Goal: Navigation & Orientation: Go to known website

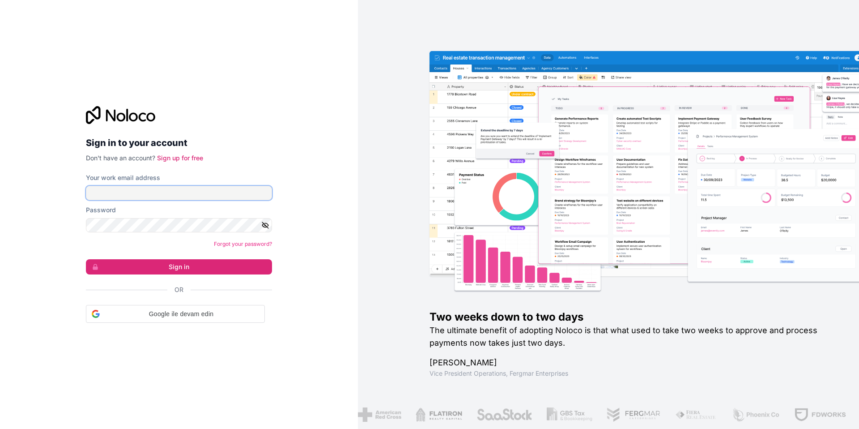
click at [209, 191] on input "Your work email address" at bounding box center [179, 193] width 186 height 14
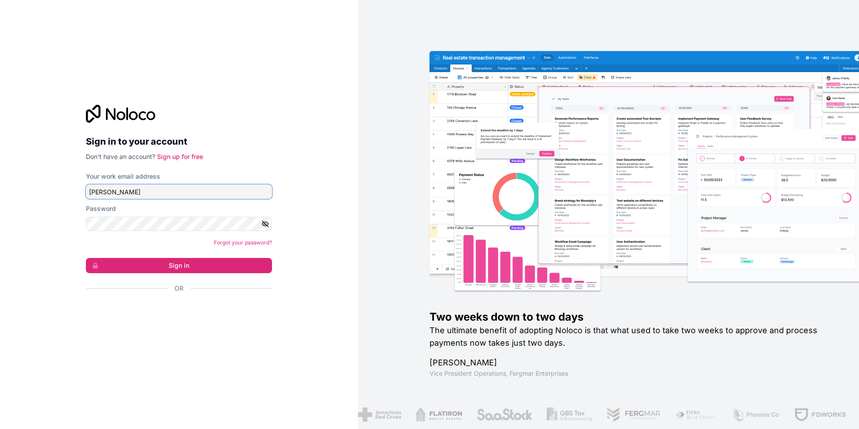
click at [174, 195] on input "[PERSON_NAME]" at bounding box center [179, 191] width 186 height 14
paste input "[EMAIL_ADDRESS][DOMAIN_NAME]"
type input "[PERSON_NAME][EMAIL_ADDRESS][DOMAIN_NAME]"
click at [86, 258] on button "Sign in" at bounding box center [179, 265] width 186 height 15
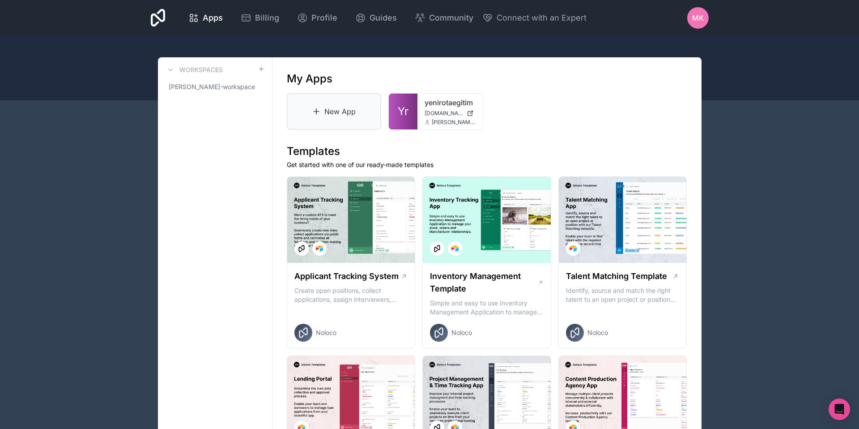
click at [379, 114] on link "New App" at bounding box center [334, 111] width 95 height 37
click at [408, 105] on span "Yr" at bounding box center [403, 111] width 11 height 14
